Goal: Communication & Community: Answer question/provide support

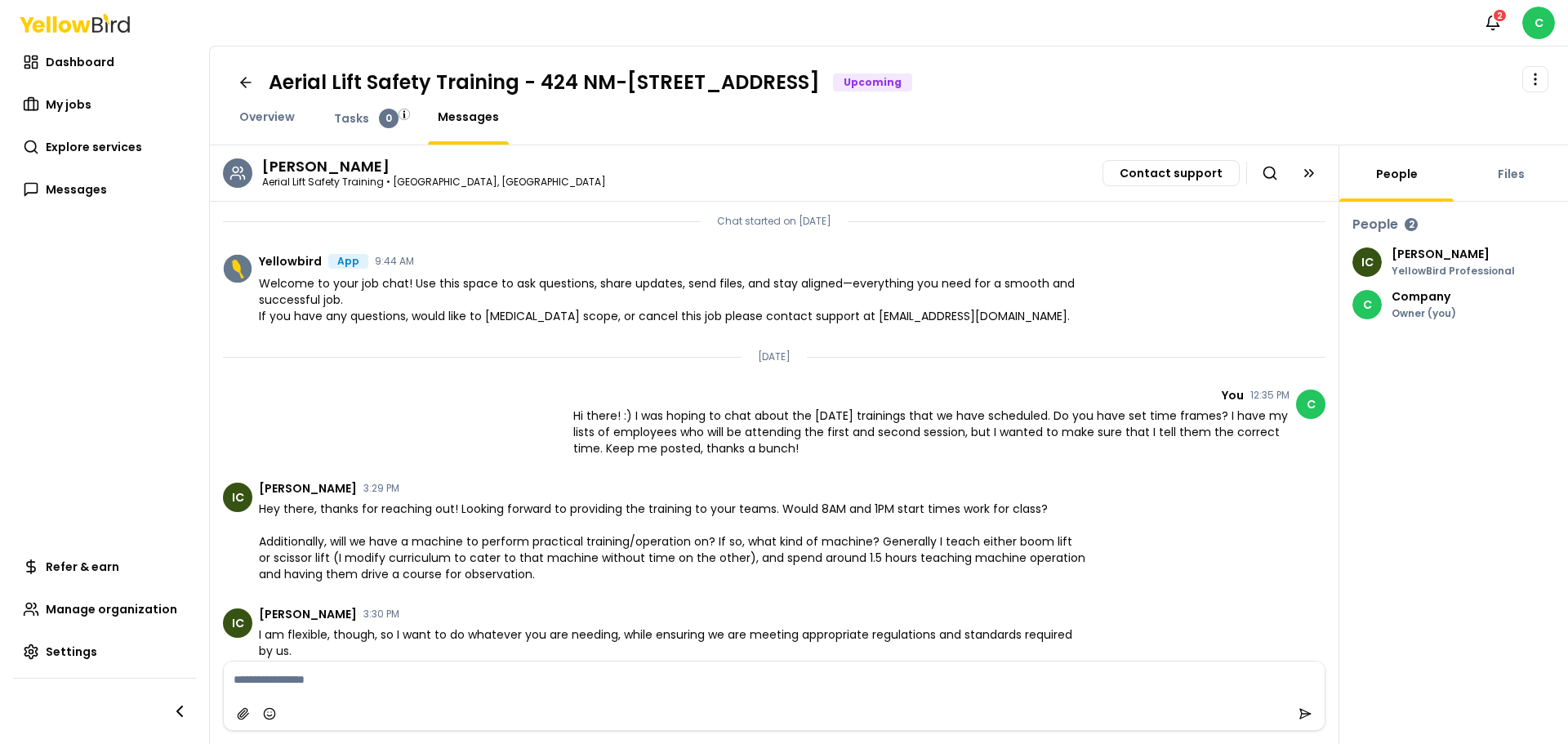
click at [438, 684] on textarea at bounding box center [774, 679] width 1101 height 36
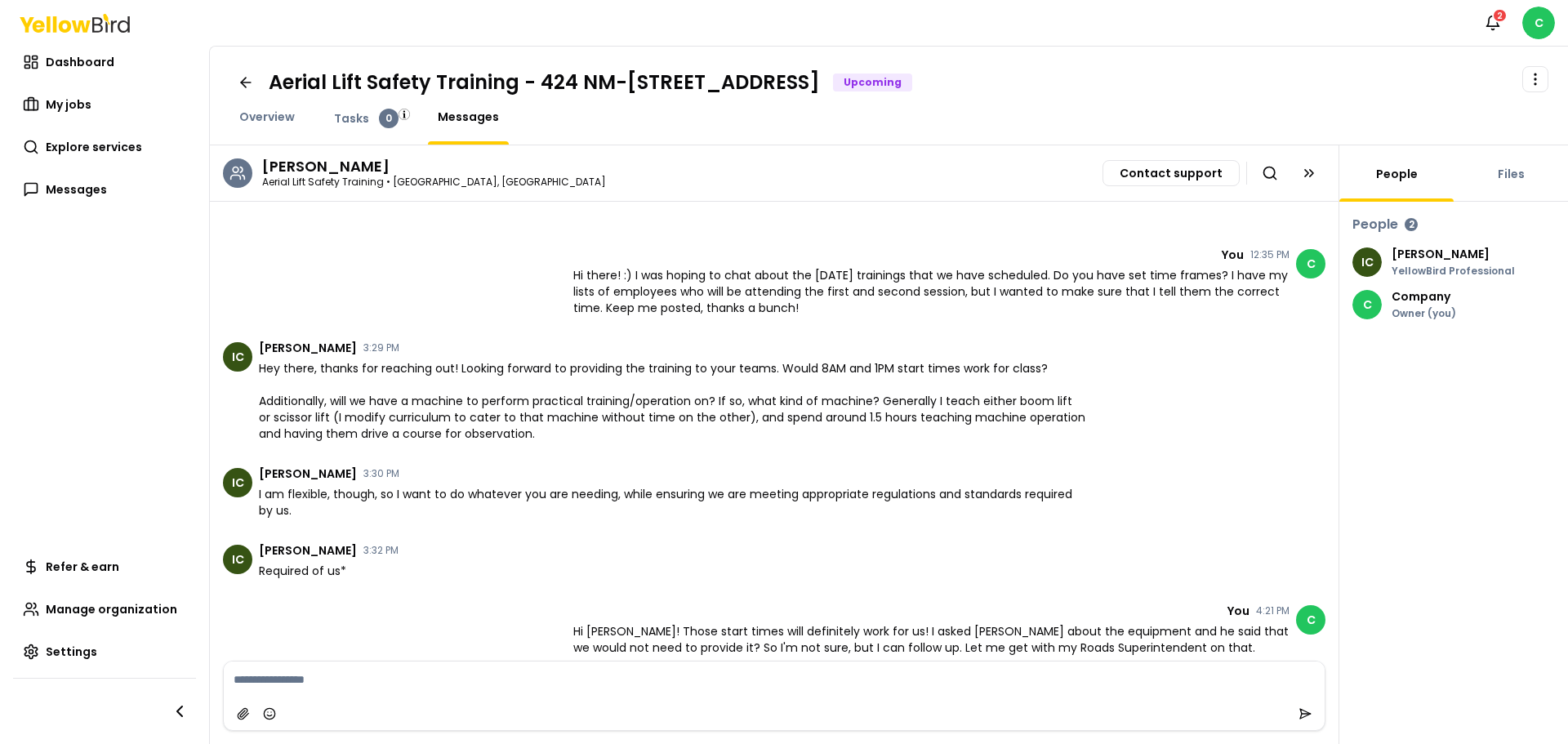
scroll to position [318, 0]
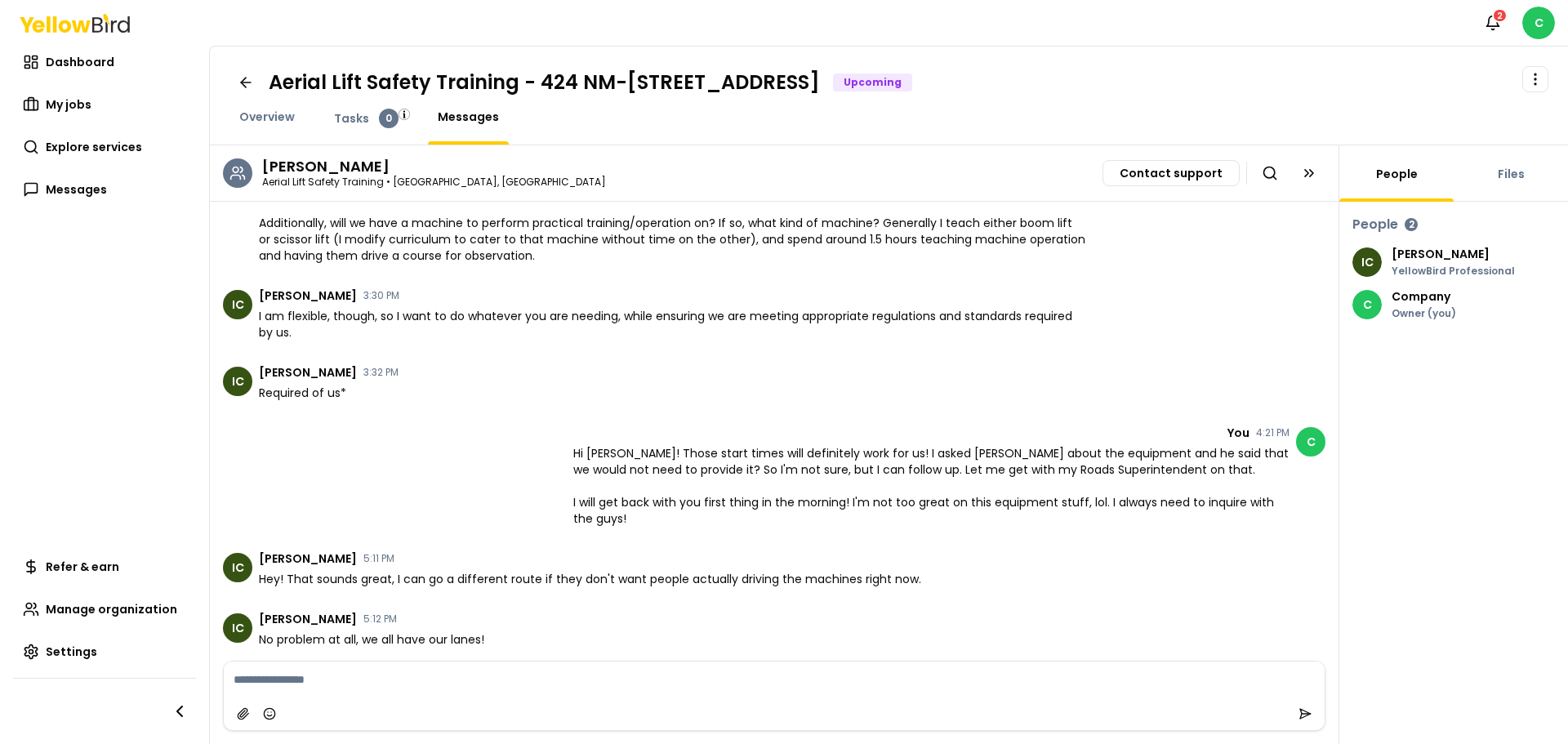
click at [406, 698] on div at bounding box center [774, 713] width 1101 height 33
click at [410, 671] on textarea at bounding box center [774, 679] width 1101 height 36
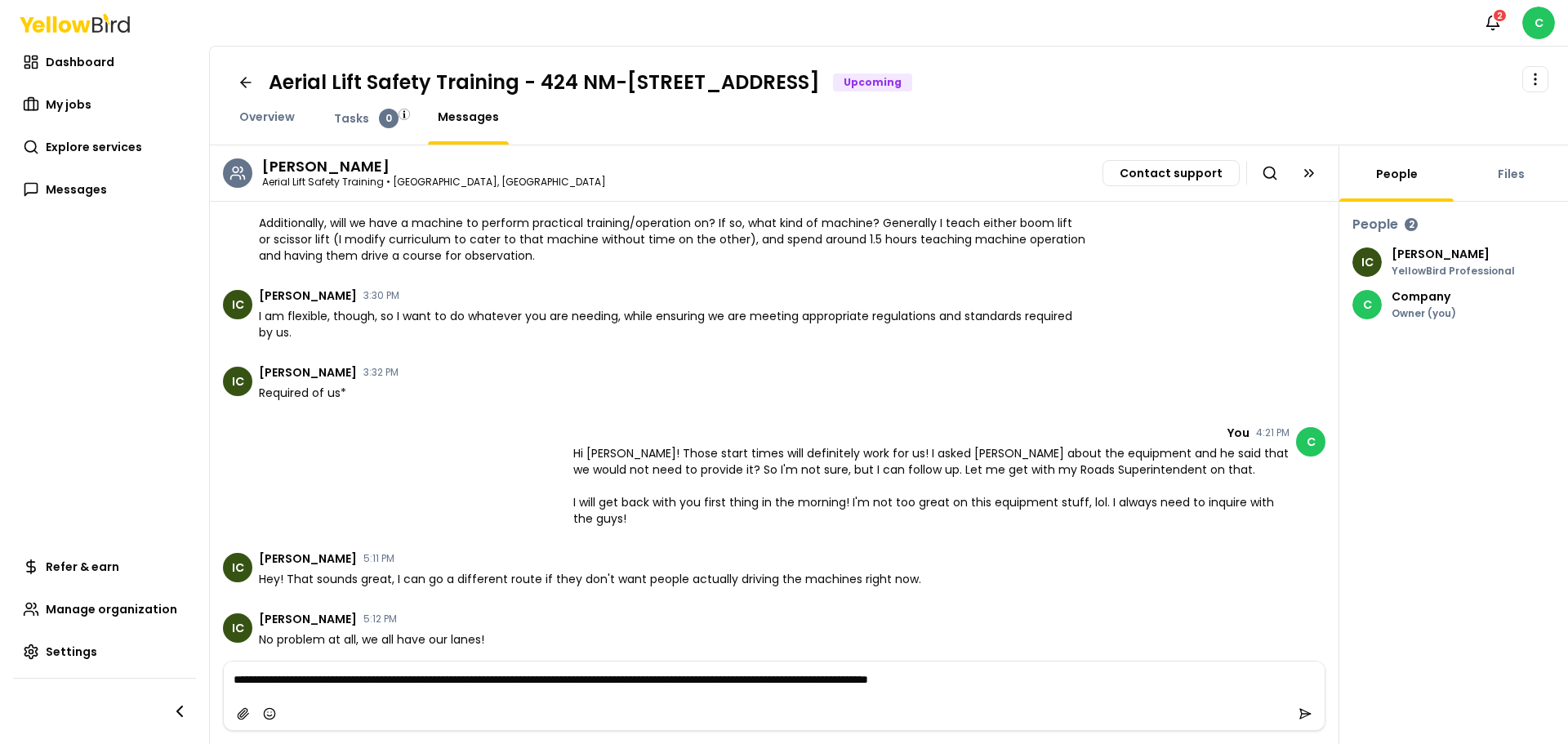
click at [1117, 677] on textarea "**********" at bounding box center [774, 679] width 1101 height 36
type textarea "**********"
click at [1303, 708] on icon "submit" at bounding box center [1305, 714] width 13 height 13
click at [66, 188] on span "Messages" at bounding box center [76, 189] width 61 height 16
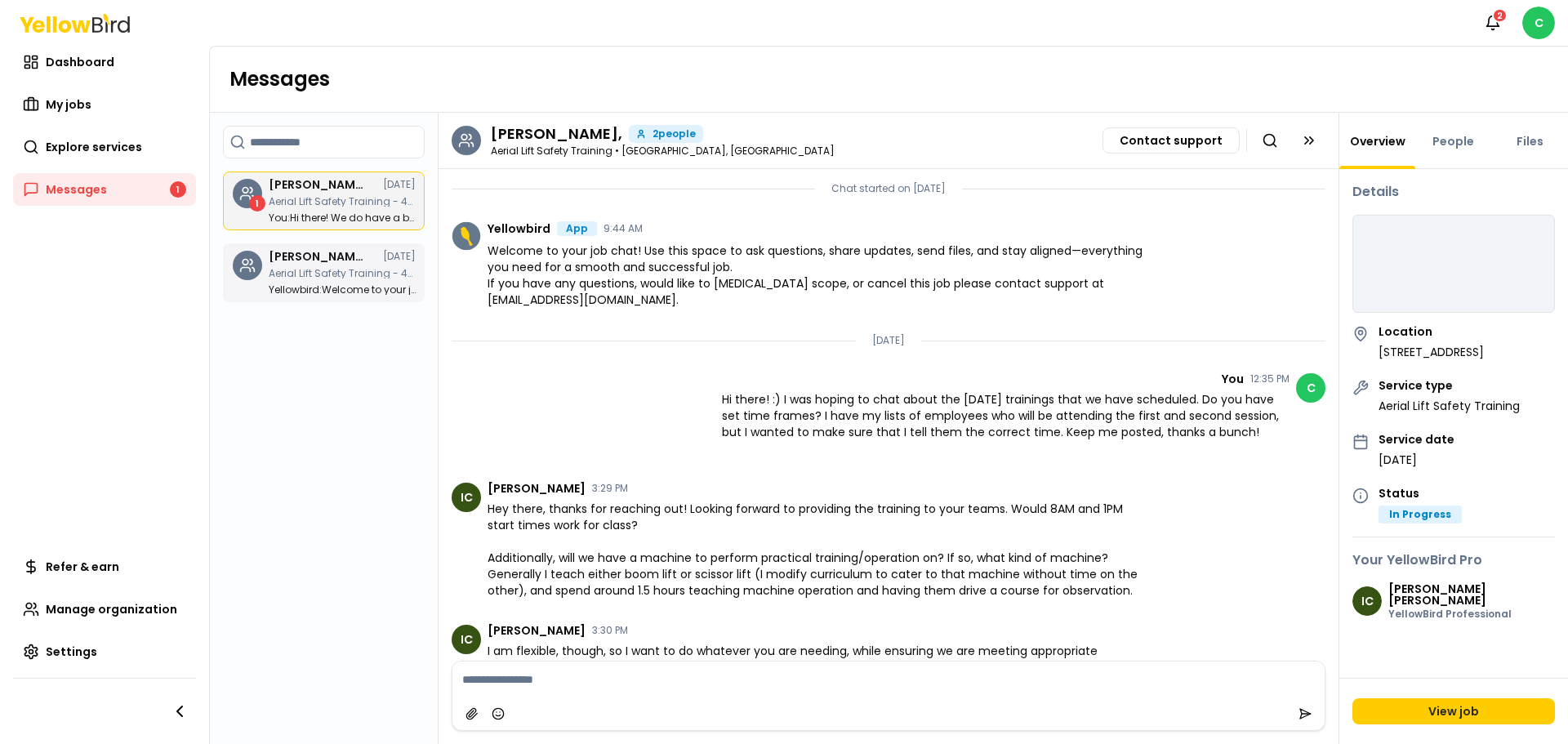
scroll to position [483, 0]
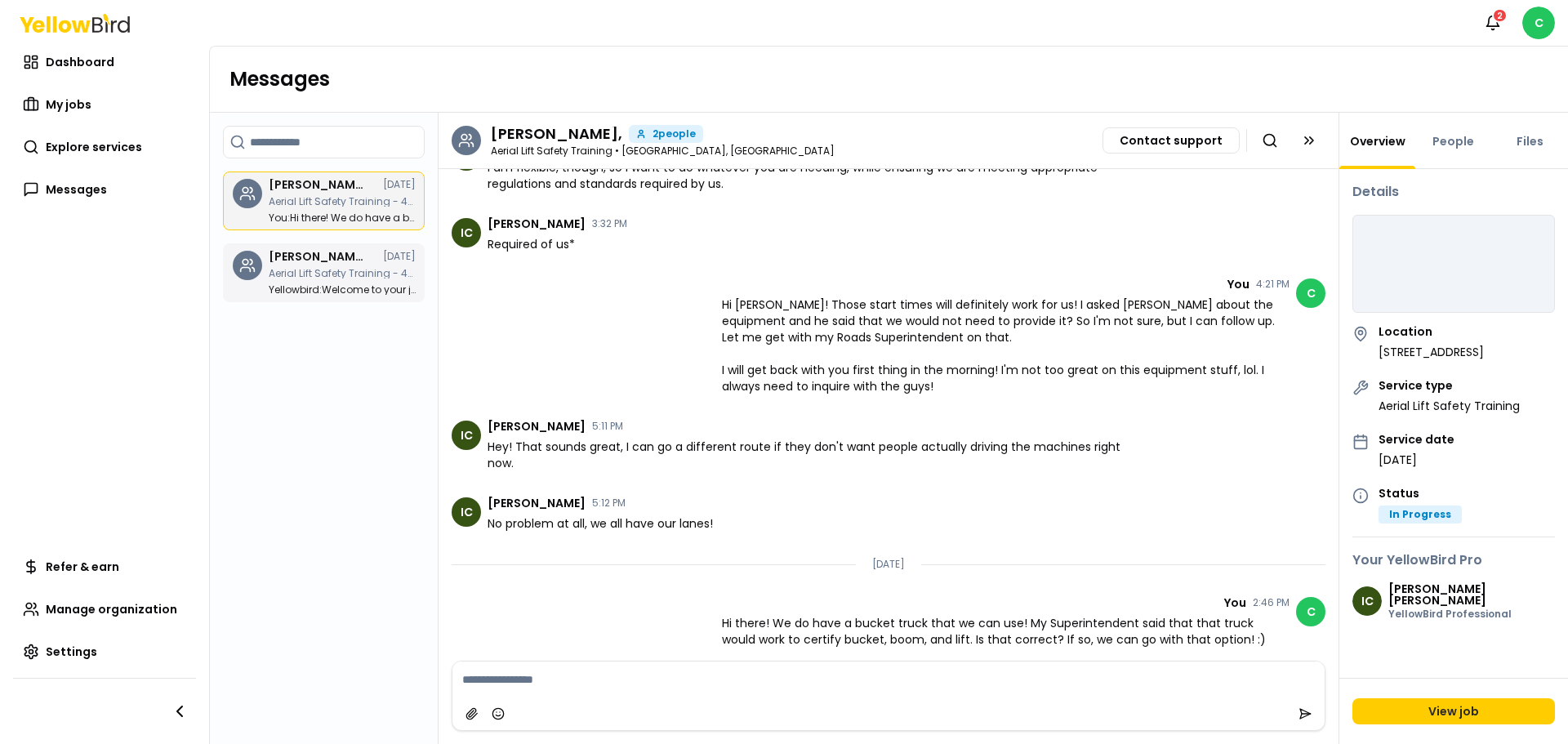
click at [285, 281] on div "[PERSON_NAME], [DATE] Aerial Lift Safety Training - 424 NM-[STREET_ADDRESS] Yel…" at bounding box center [342, 272] width 147 height 44
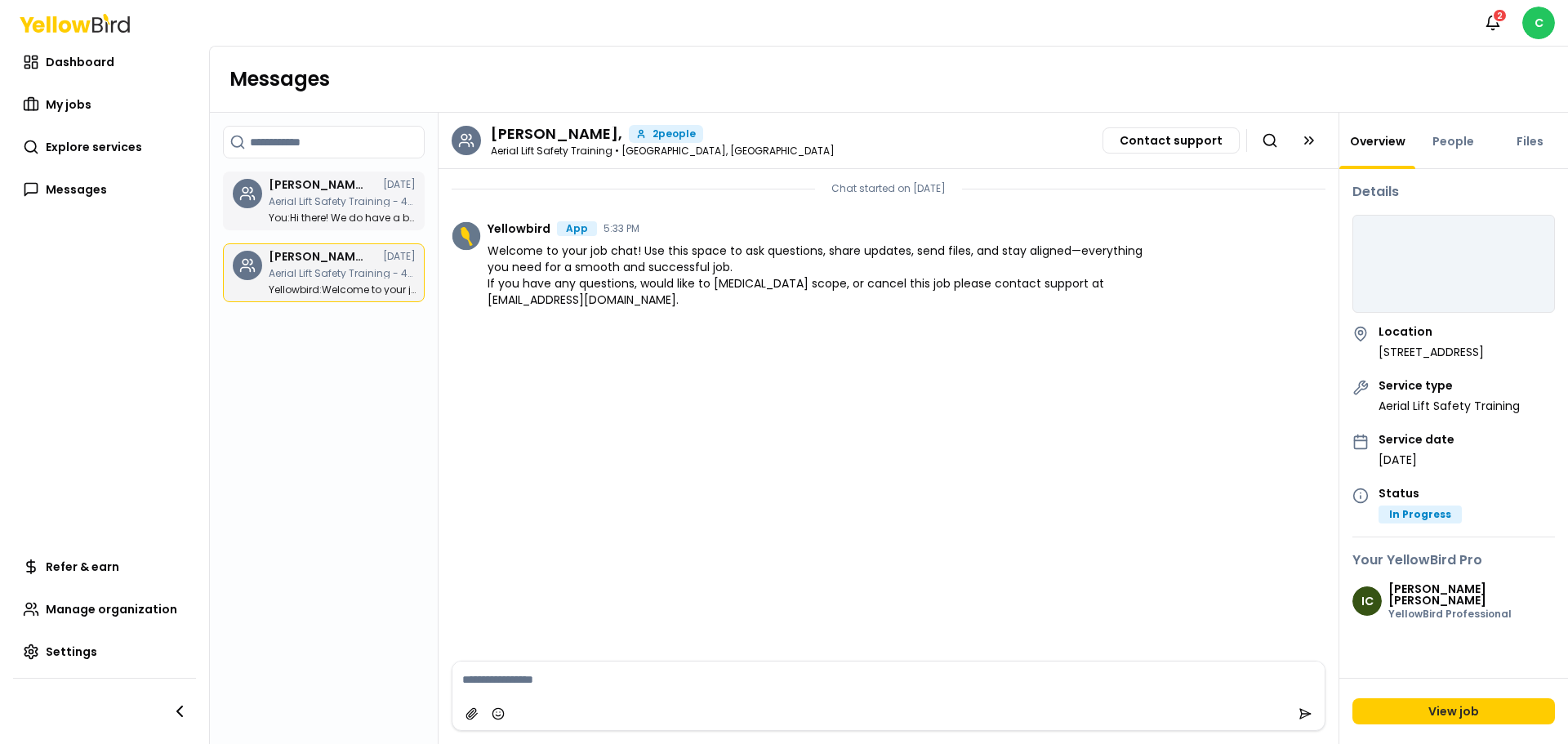
click at [295, 186] on h3 "[PERSON_NAME]," at bounding box center [317, 184] width 98 height 11
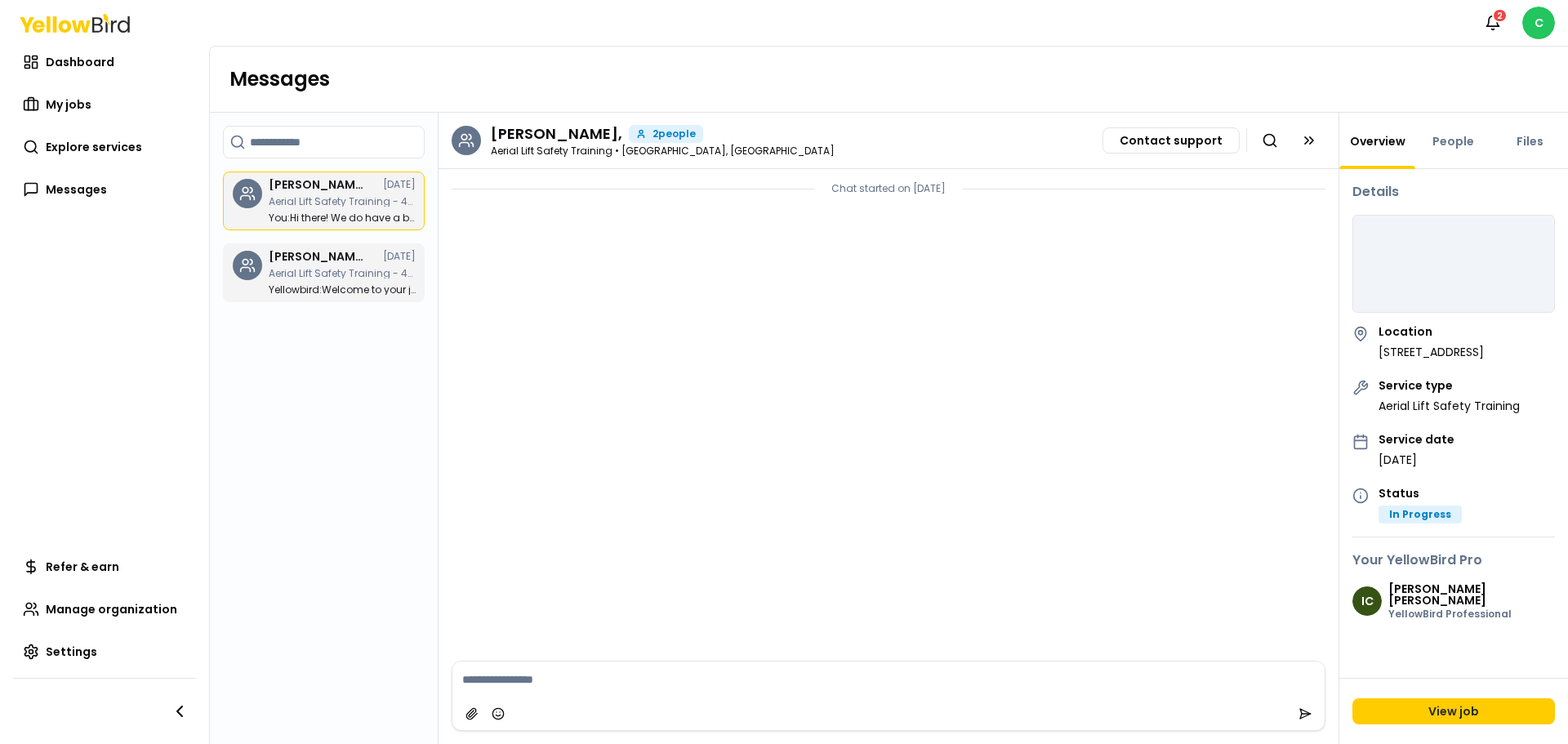
scroll to position [483, 0]
